Goal: Transaction & Acquisition: Book appointment/travel/reservation

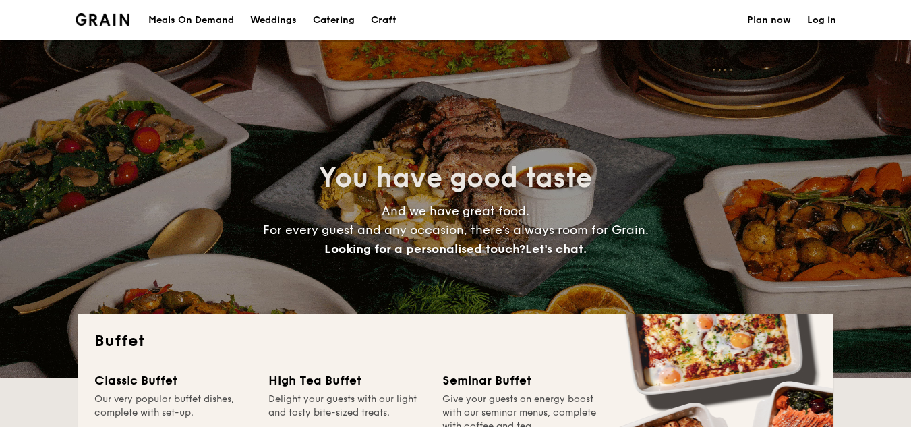
select select
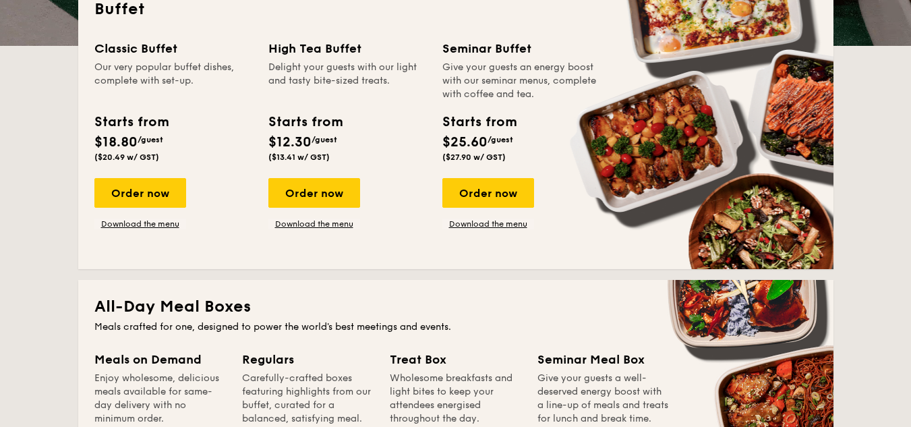
scroll to position [337, 0]
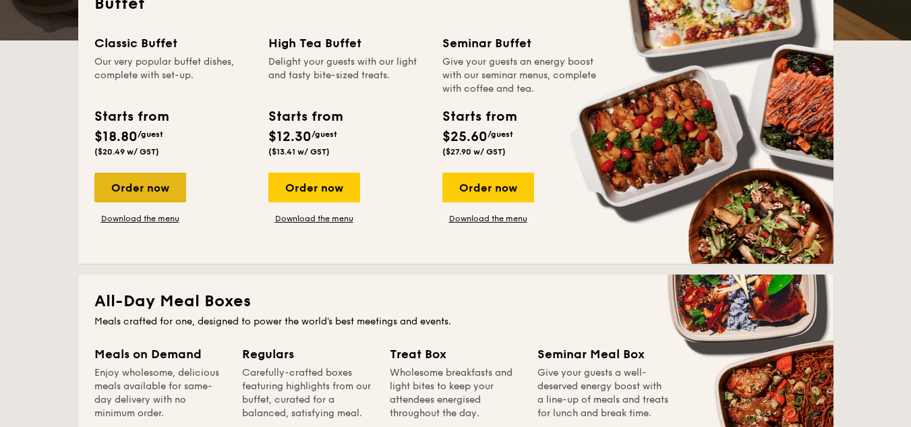
click at [137, 192] on div "Order now" at bounding box center [140, 188] width 92 height 30
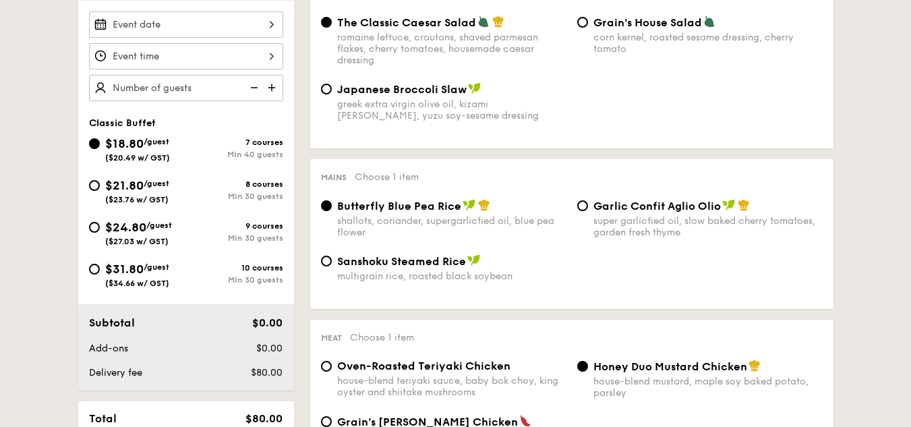
scroll to position [337, 0]
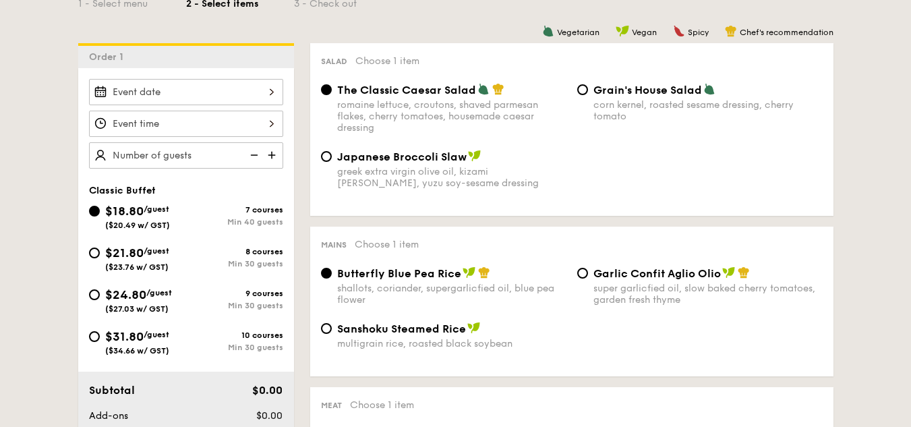
click at [227, 98] on div at bounding box center [186, 92] width 194 height 26
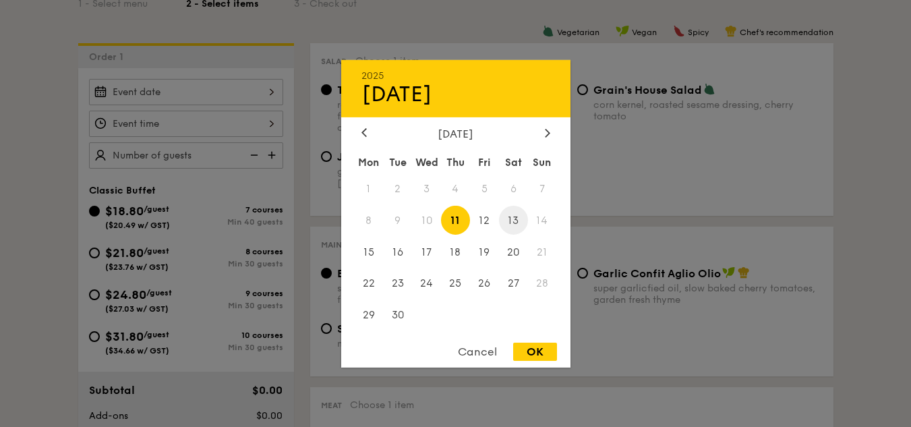
click at [516, 222] on span "13" at bounding box center [513, 220] width 29 height 29
click at [531, 347] on div "OK" at bounding box center [535, 352] width 44 height 18
type input "[DATE]"
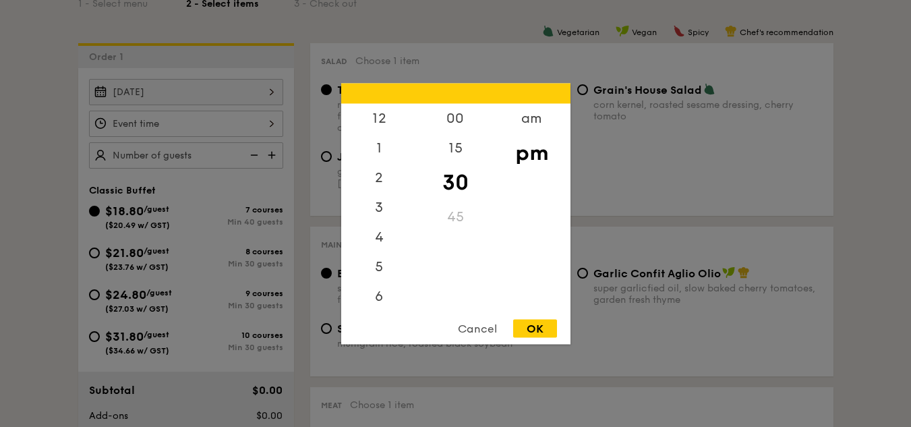
click at [196, 130] on div "12 1 2 3 4 5 6 7 8 9 10 11 00 15 30 45 am pm Cancel OK" at bounding box center [186, 124] width 194 height 26
click at [384, 142] on div "6" at bounding box center [379, 140] width 76 height 39
click at [453, 181] on div "30" at bounding box center [455, 181] width 76 height 39
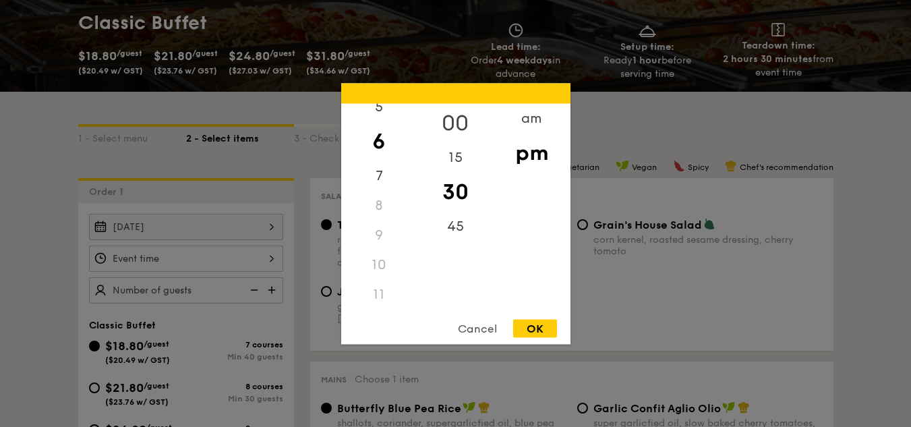
click at [451, 123] on div "00" at bounding box center [455, 122] width 76 height 39
click at [527, 330] on div "OK" at bounding box center [535, 328] width 44 height 18
type input "6:00PM"
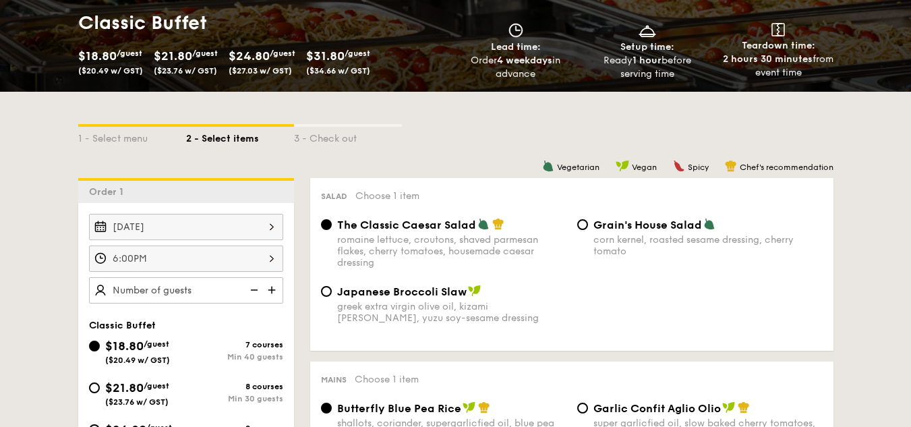
click at [268, 291] on img at bounding box center [273, 290] width 20 height 26
click at [270, 286] on img at bounding box center [273, 290] width 20 height 26
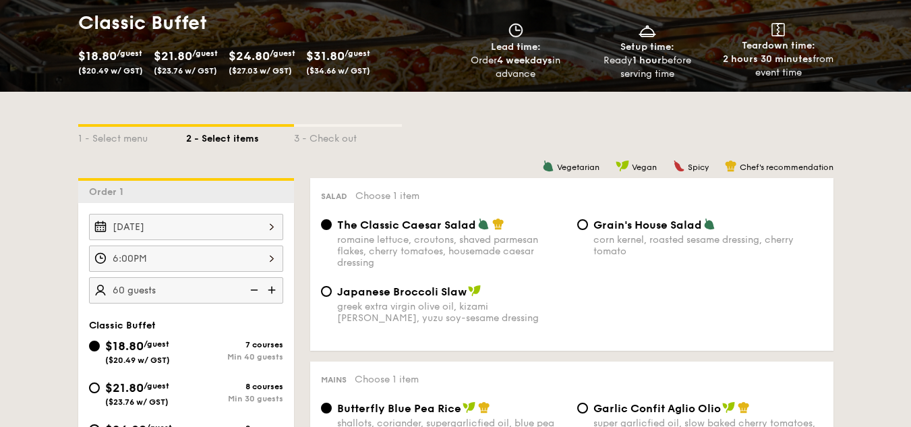
click at [270, 286] on img at bounding box center [273, 290] width 20 height 26
click at [270, 287] on img at bounding box center [273, 290] width 20 height 26
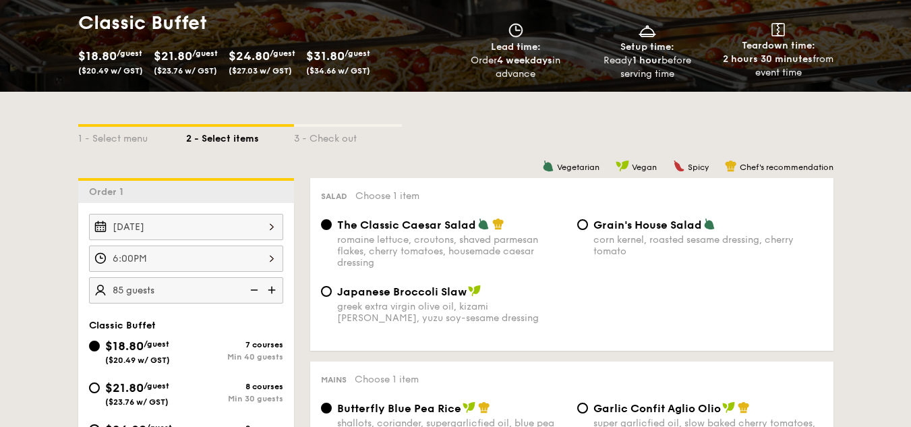
click at [270, 287] on img at bounding box center [273, 290] width 20 height 26
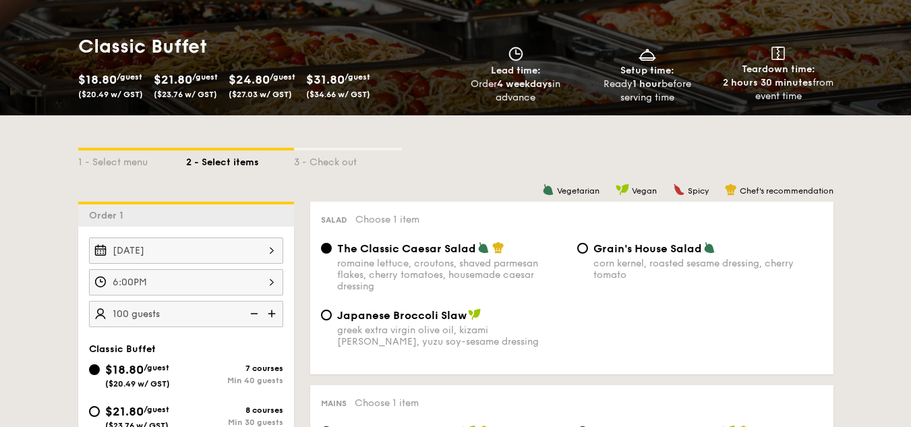
scroll to position [202, 0]
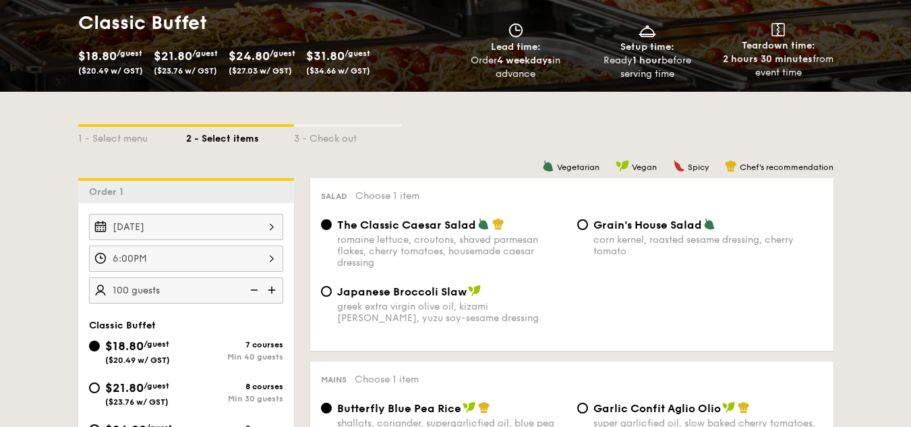
click at [256, 291] on img at bounding box center [253, 290] width 20 height 26
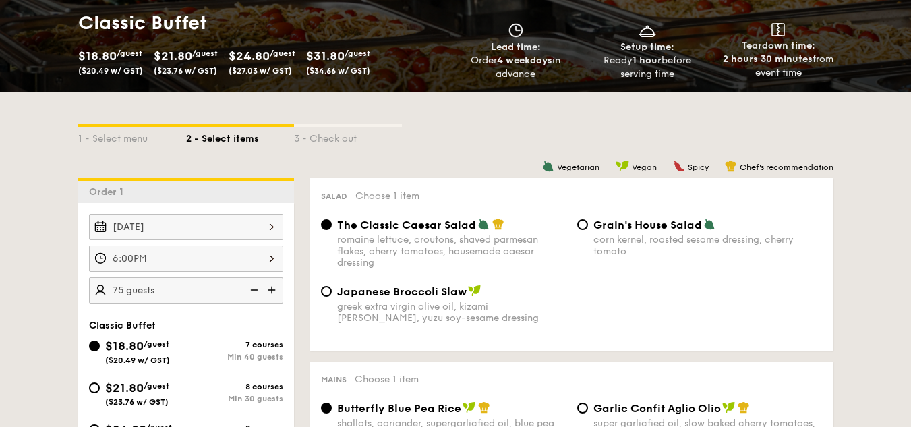
click at [256, 293] on img at bounding box center [253, 290] width 20 height 26
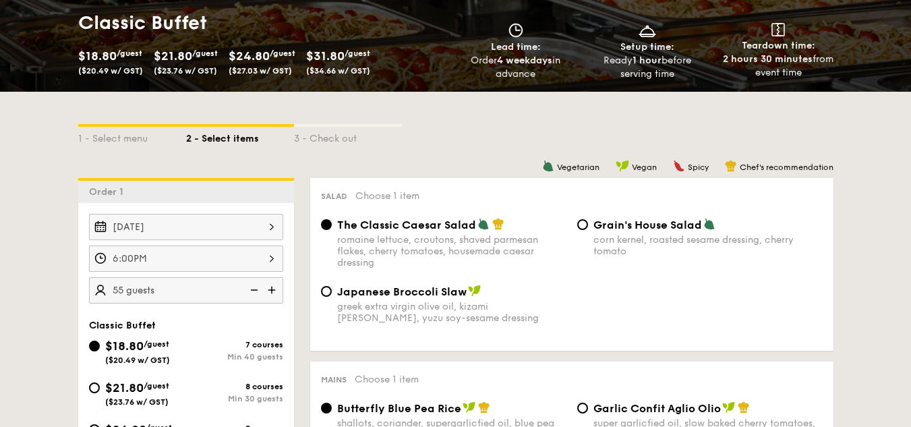
type input "50 guests"
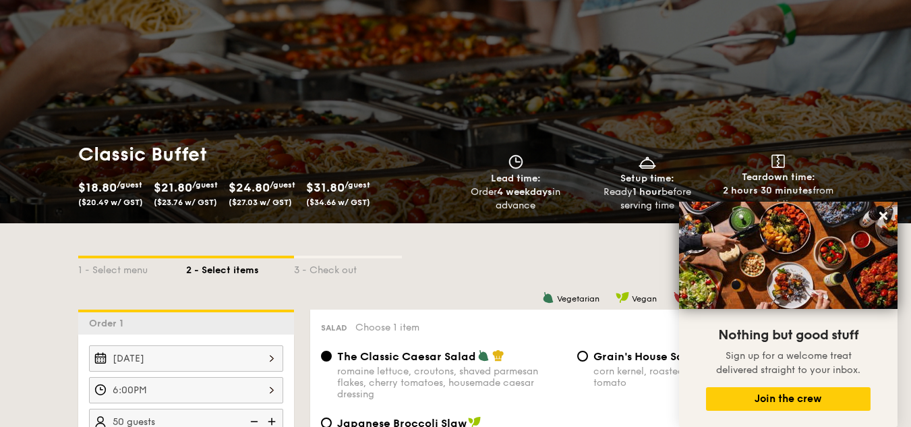
scroll to position [0, 0]
